Goal: Transaction & Acquisition: Purchase product/service

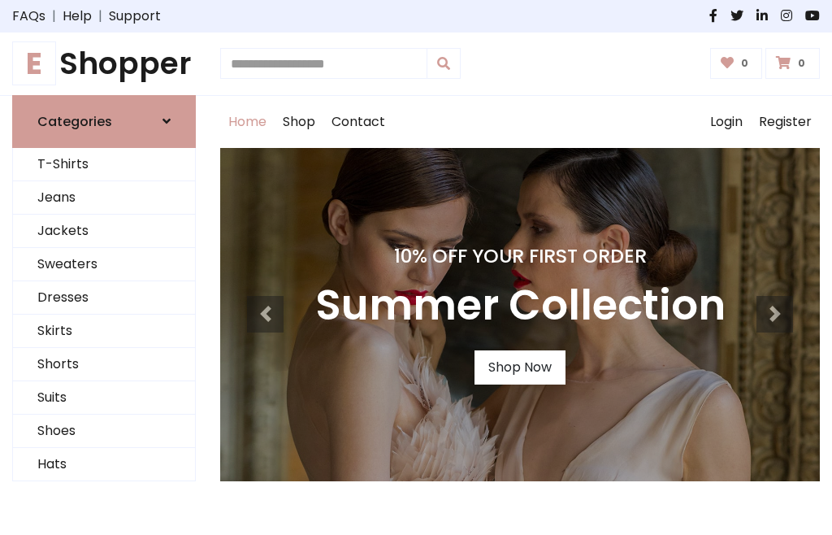
click at [416, 267] on div "10% Off Your First Order Summer Collection Shop Now" at bounding box center [520, 314] width 600 height 333
click at [416, 267] on h4 "10% Off Your First Order" at bounding box center [520, 256] width 411 height 23
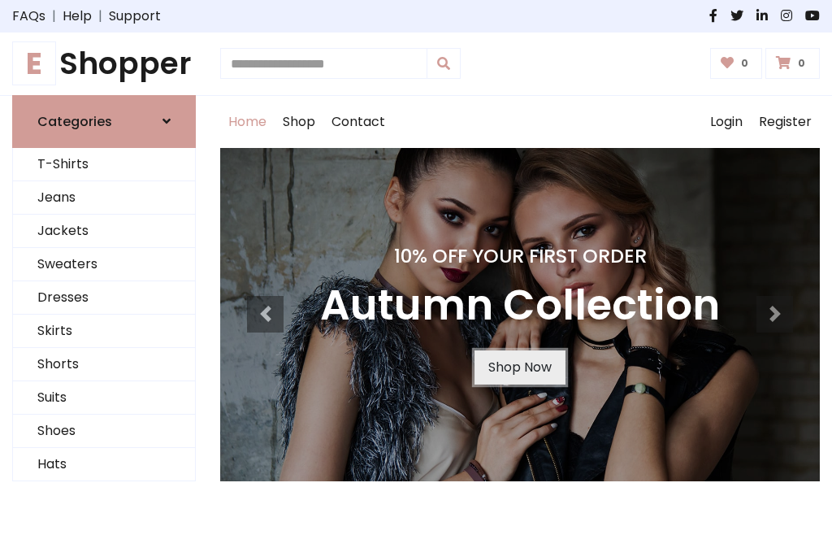
click at [519, 367] on link "Shop Now" at bounding box center [520, 367] width 91 height 34
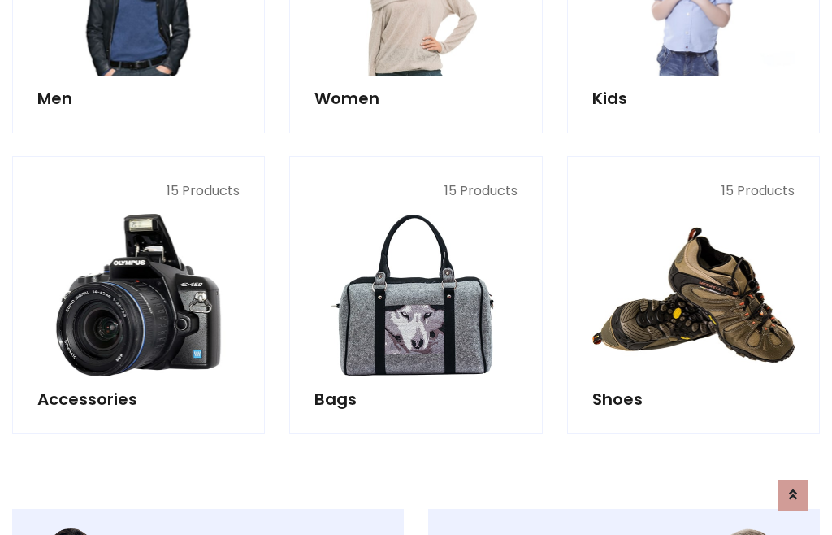
scroll to position [1621, 0]
